Goal: Information Seeking & Learning: Learn about a topic

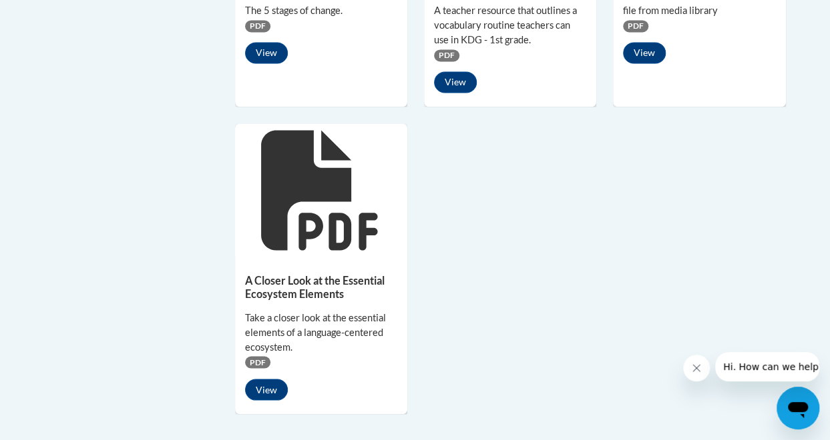
scroll to position [1144, 0]
